Goal: Transaction & Acquisition: Book appointment/travel/reservation

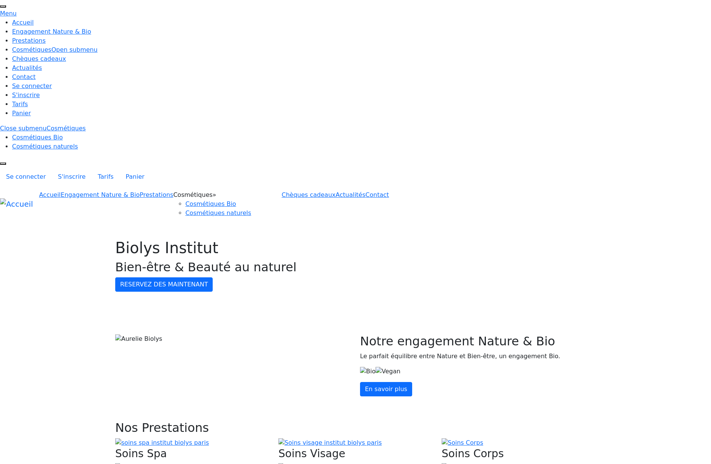
click at [173, 191] on link "Prestations" at bounding box center [157, 194] width 34 height 7
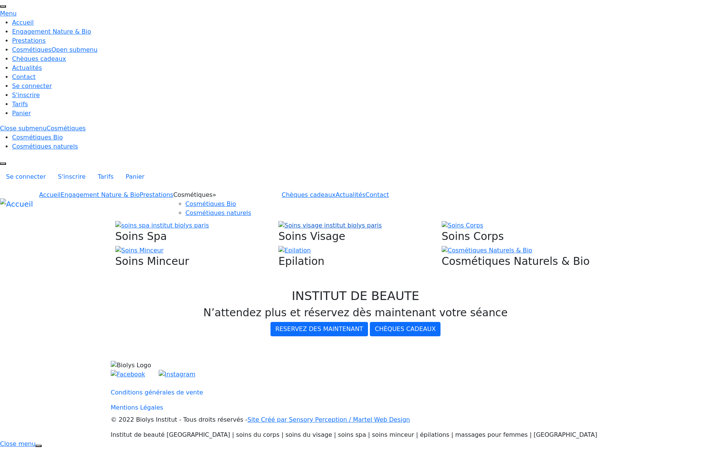
click at [346, 221] on img at bounding box center [329, 225] width 103 height 9
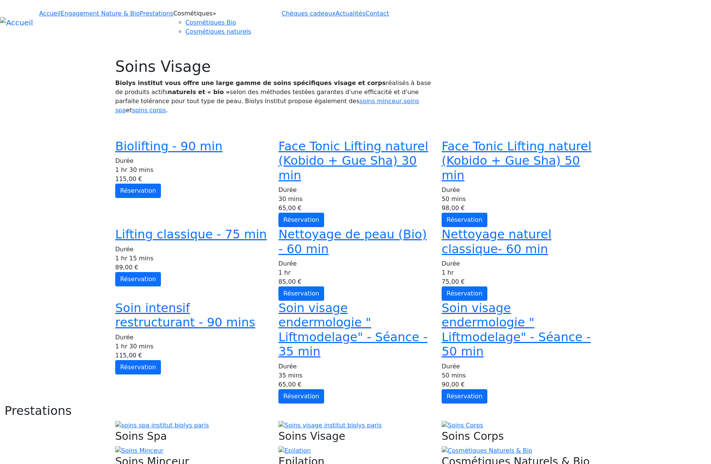
scroll to position [223, 0]
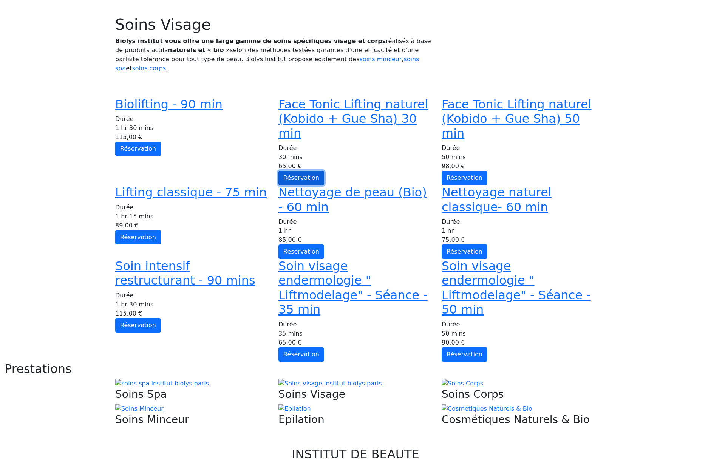
click at [324, 171] on link "Réservation" at bounding box center [301, 178] width 46 height 14
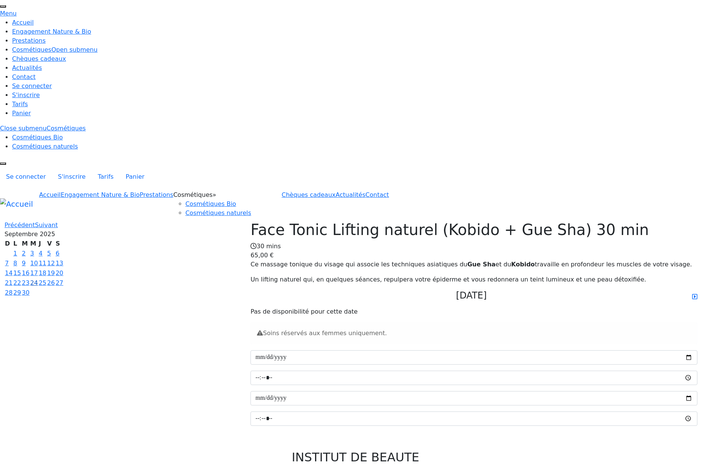
click at [38, 279] on link "24" at bounding box center [34, 282] width 8 height 7
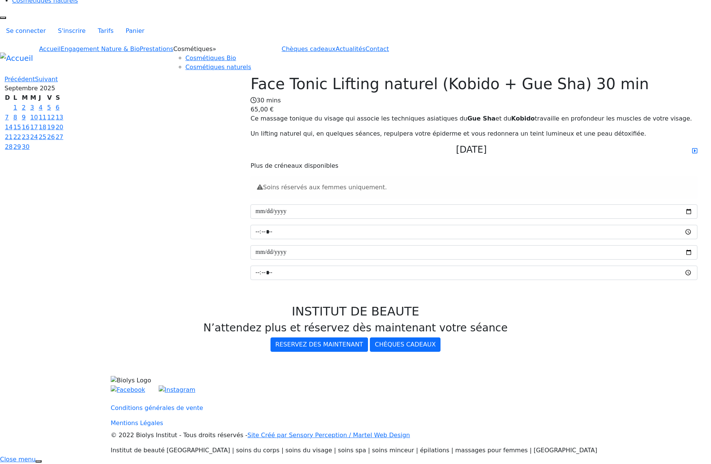
scroll to position [165, 0]
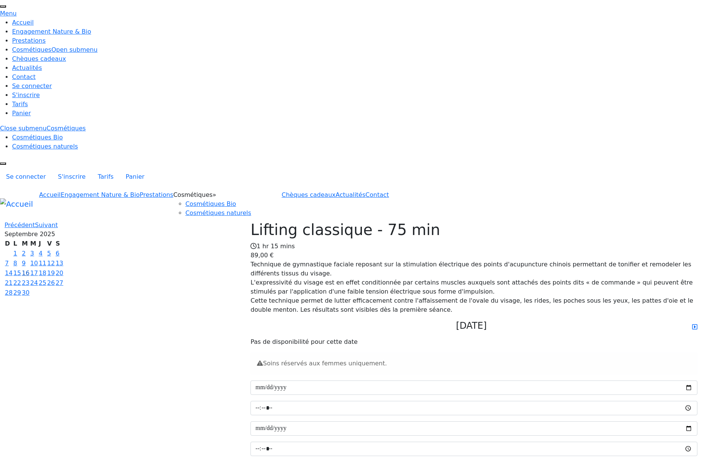
click at [29, 269] on link "16" at bounding box center [26, 272] width 8 height 7
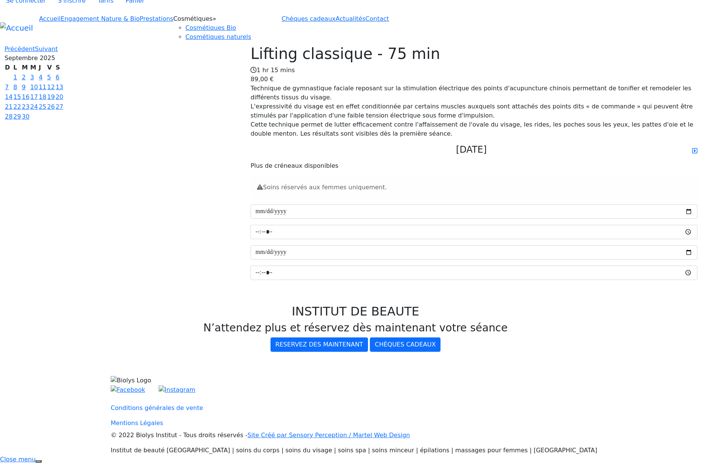
scroll to position [40, 0]
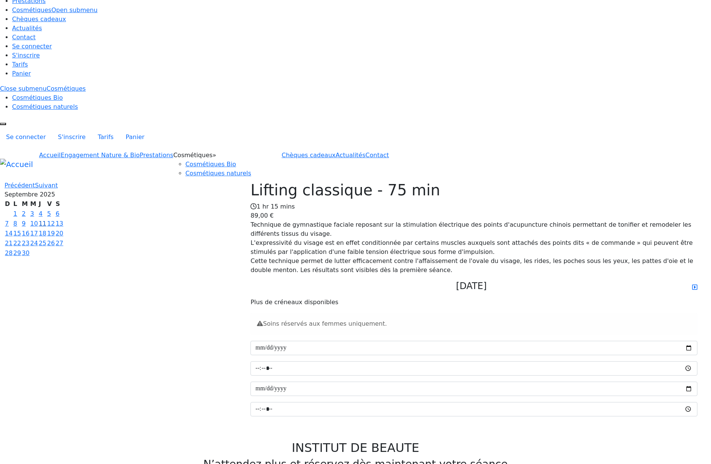
click at [46, 220] on link "11" at bounding box center [43, 223] width 8 height 7
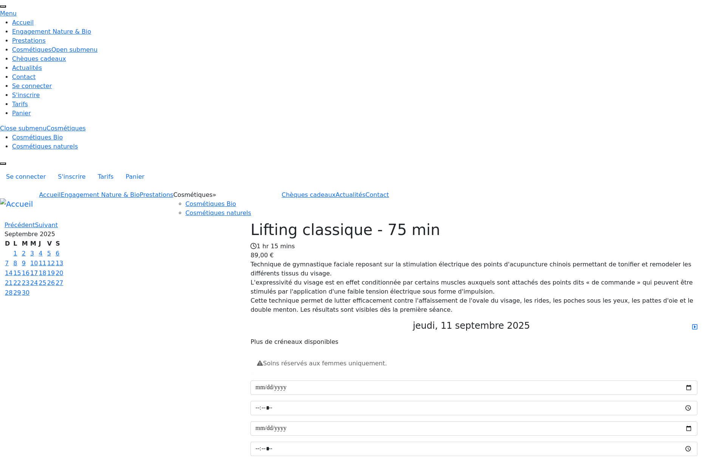
click at [38, 269] on link "17" at bounding box center [34, 272] width 8 height 7
click at [29, 289] on link "30" at bounding box center [26, 292] width 8 height 7
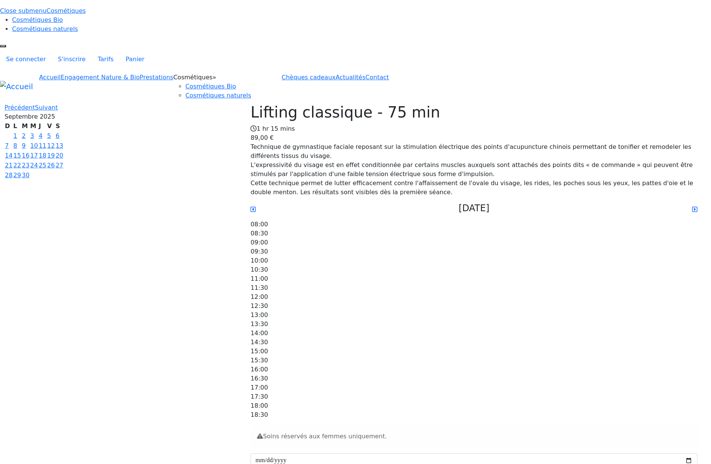
scroll to position [82, 0]
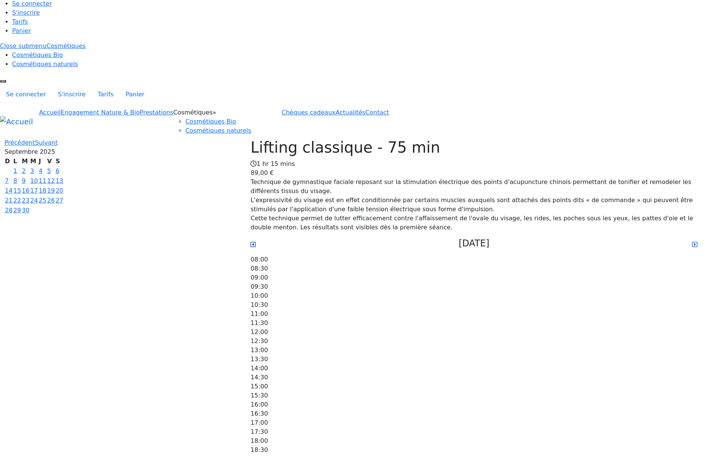
click at [256, 242] on icon at bounding box center [252, 244] width 5 height 5
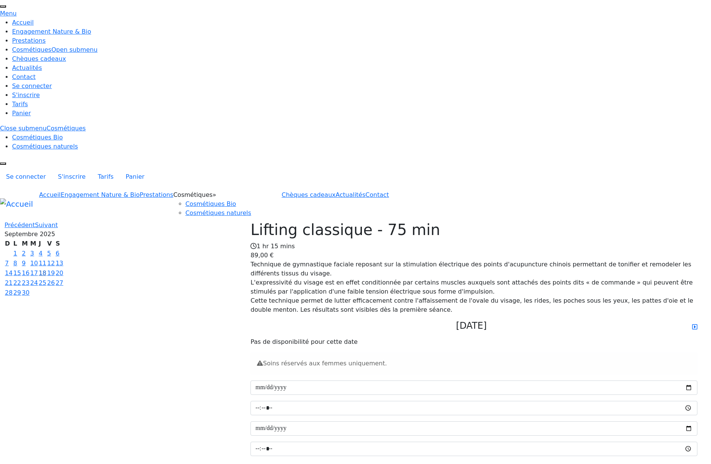
click at [46, 269] on link "18" at bounding box center [43, 272] width 8 height 7
click at [52, 169] on link "Se connecter" at bounding box center [26, 176] width 52 height 15
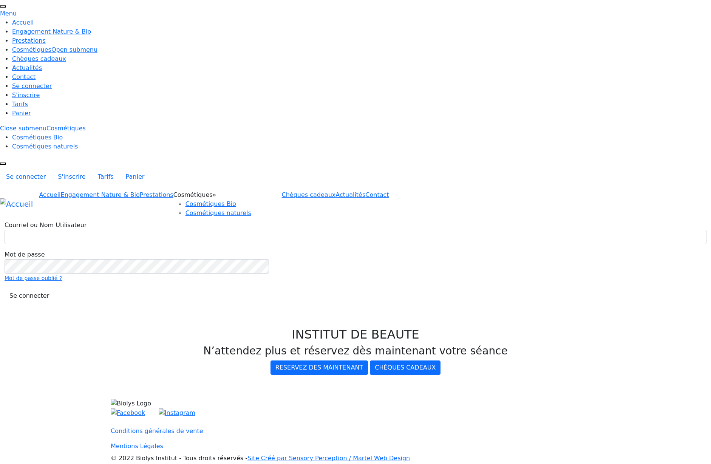
type input "*****"
click at [54, 289] on button "Se connecter" at bounding box center [29, 296] width 49 height 14
